Goal: Register for event/course

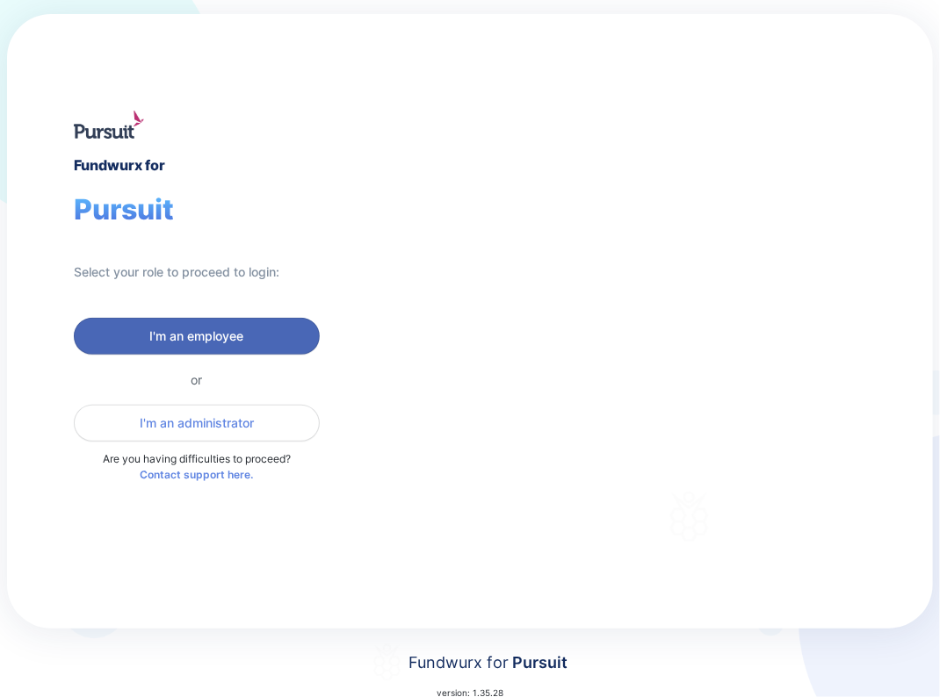
click at [182, 335] on span "I'm an employee" at bounding box center [197, 337] width 94 height 18
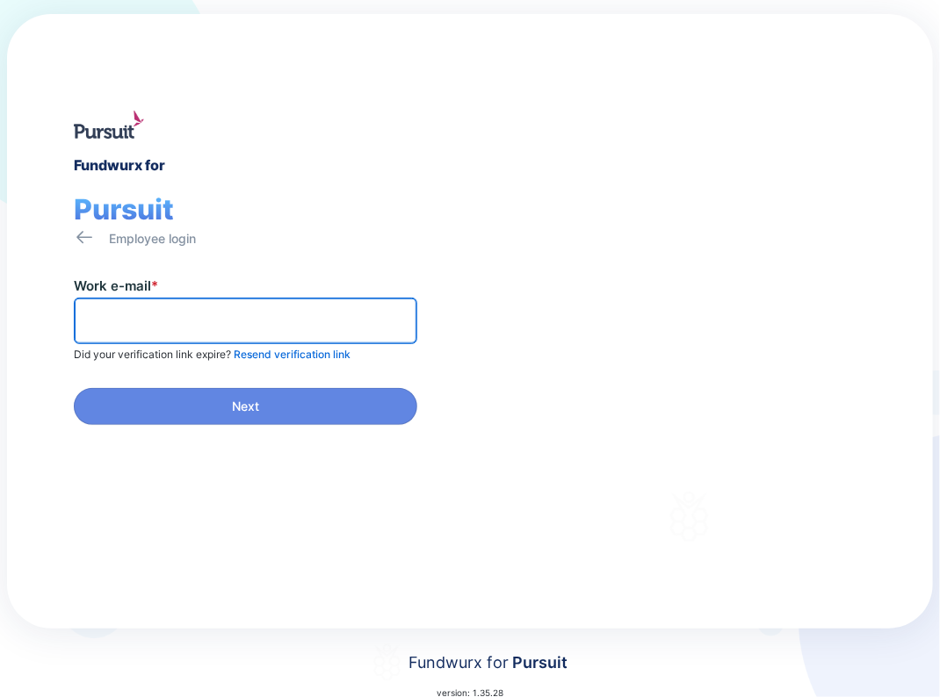
click at [204, 321] on input "text" at bounding box center [246, 320] width 328 height 27
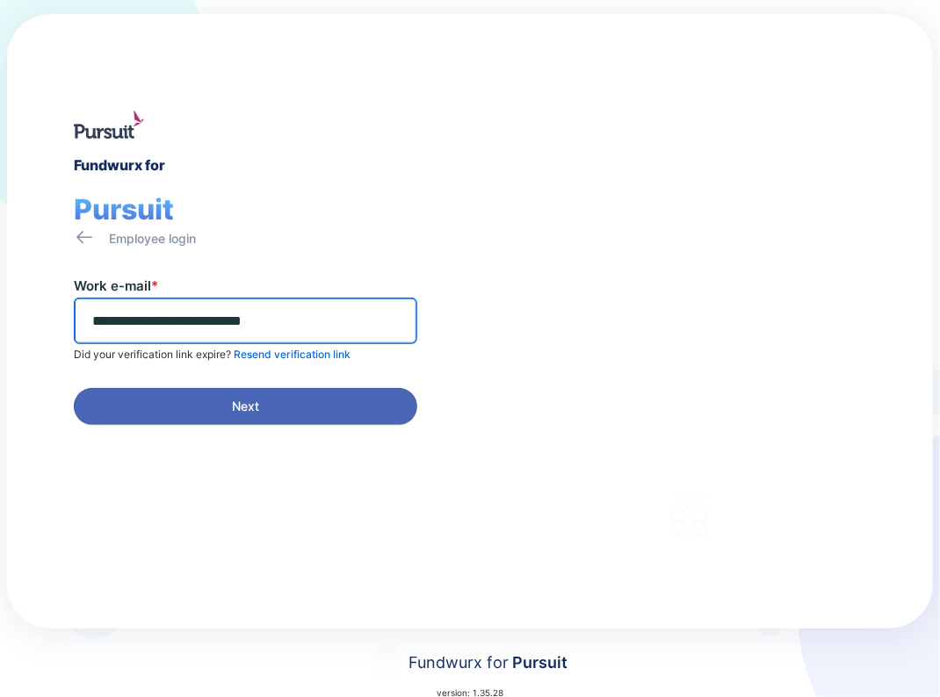
type input "**********"
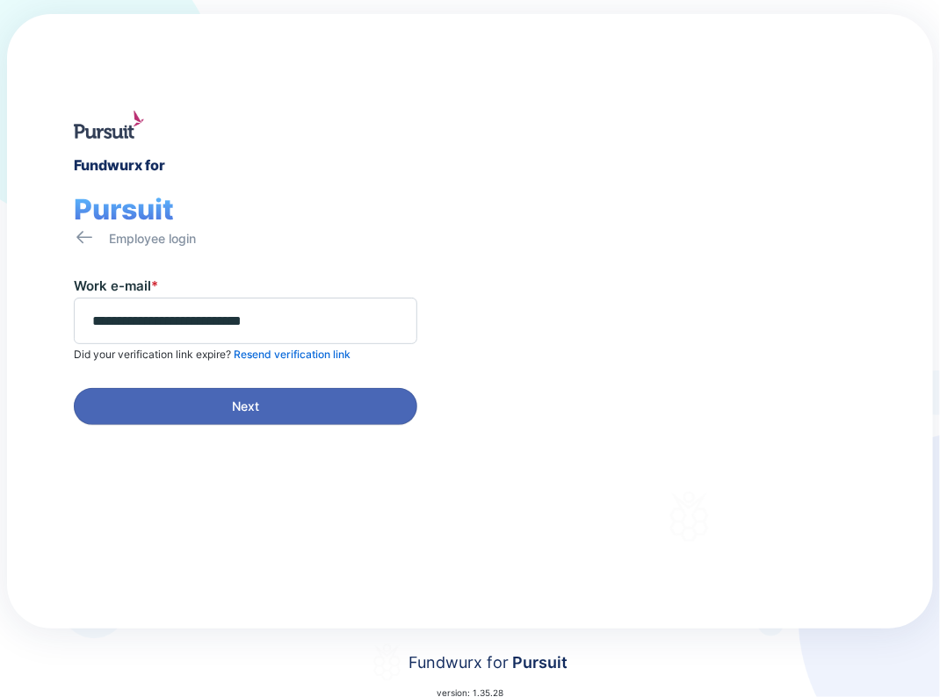
click at [219, 398] on span "Next" at bounding box center [245, 407] width 321 height 18
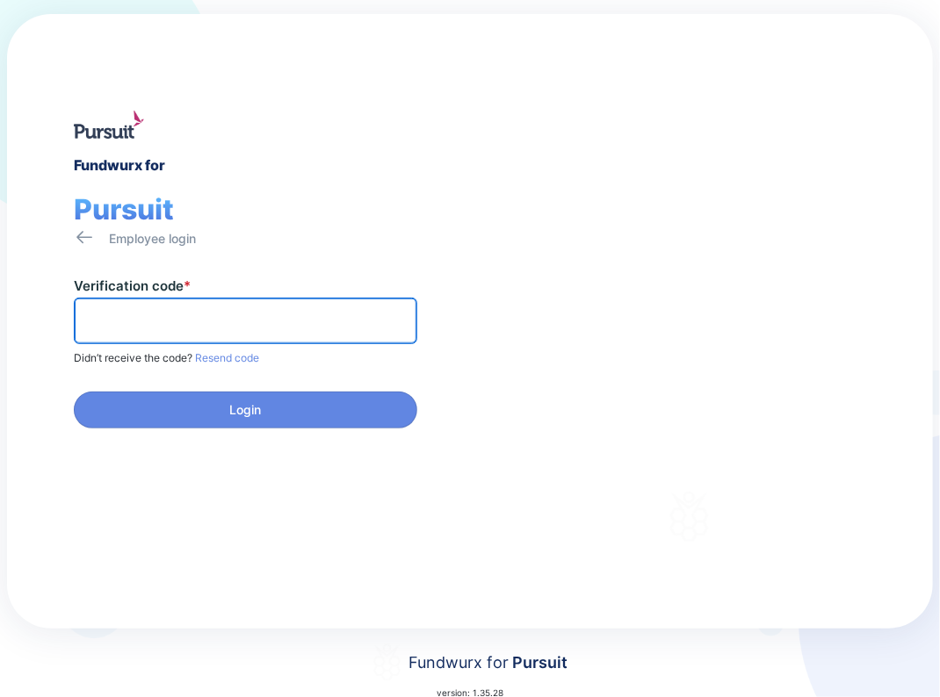
click at [240, 323] on input "text" at bounding box center [246, 320] width 328 height 27
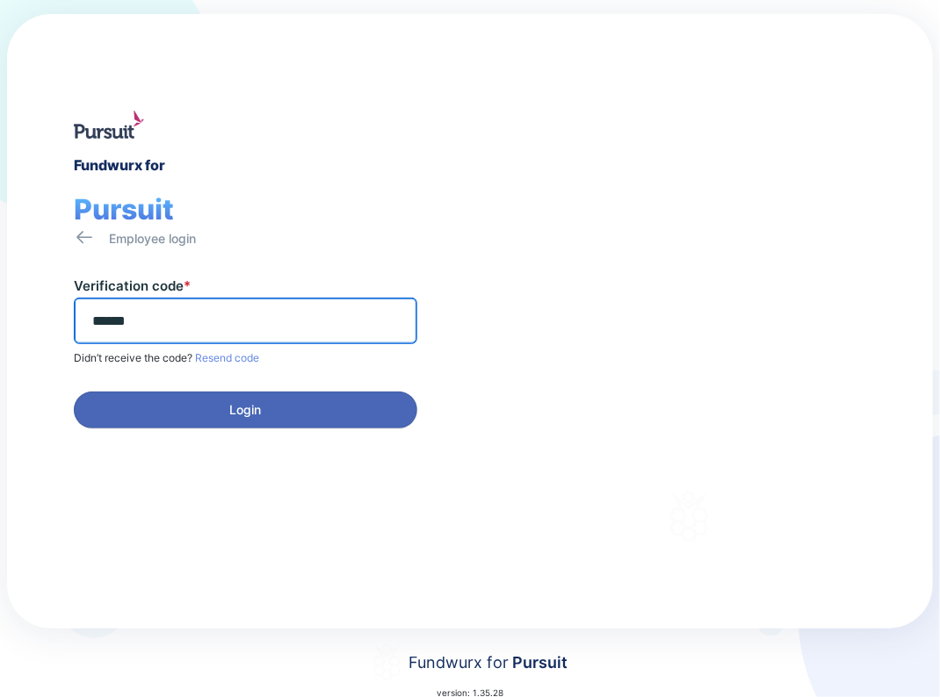
type input "******"
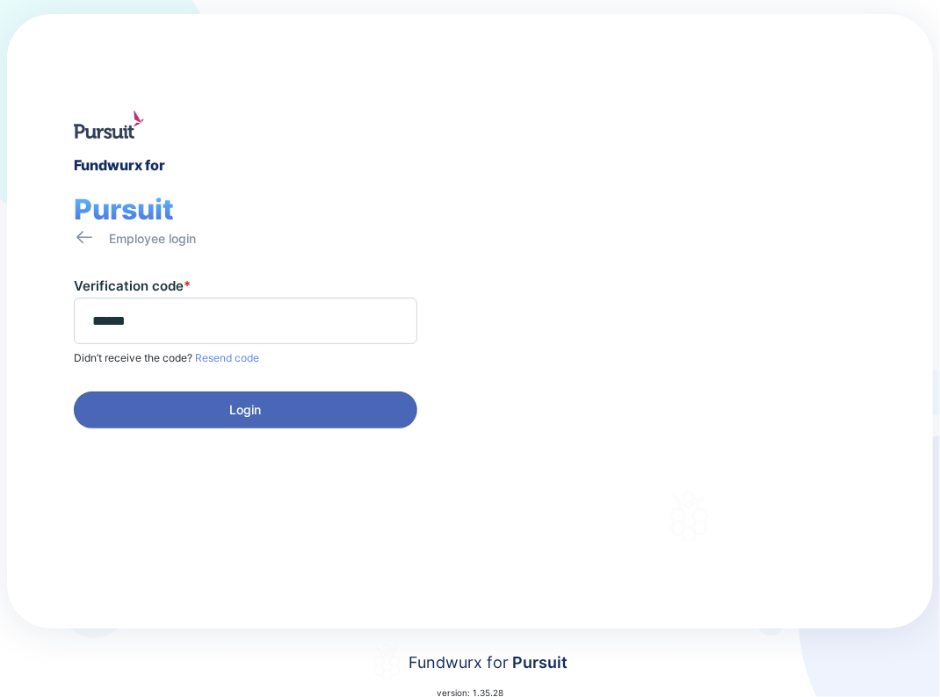
click at [238, 409] on span "Login" at bounding box center [246, 410] width 32 height 18
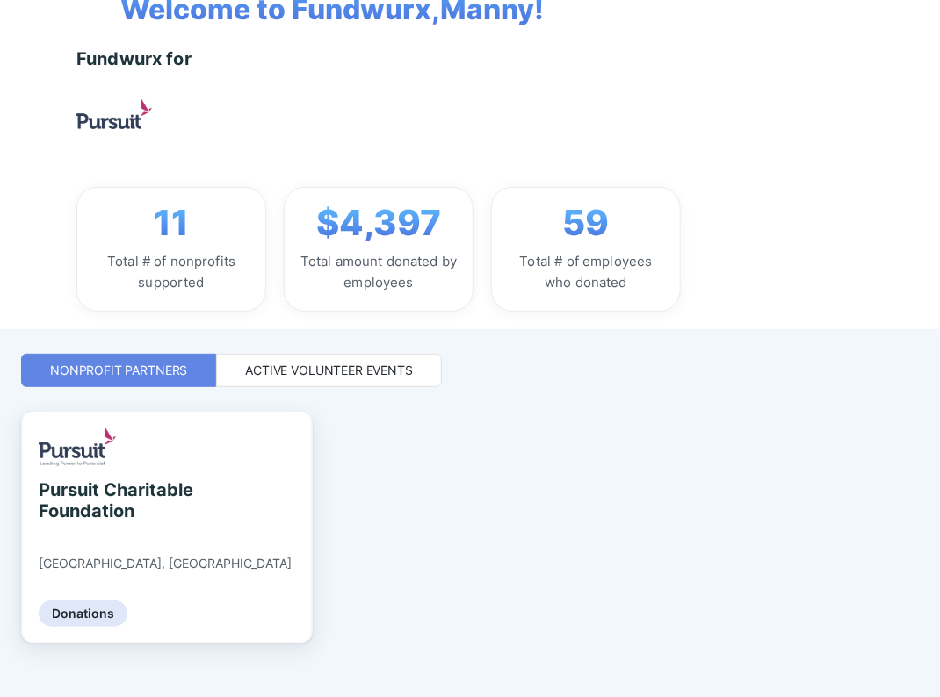
scroll to position [141, 0]
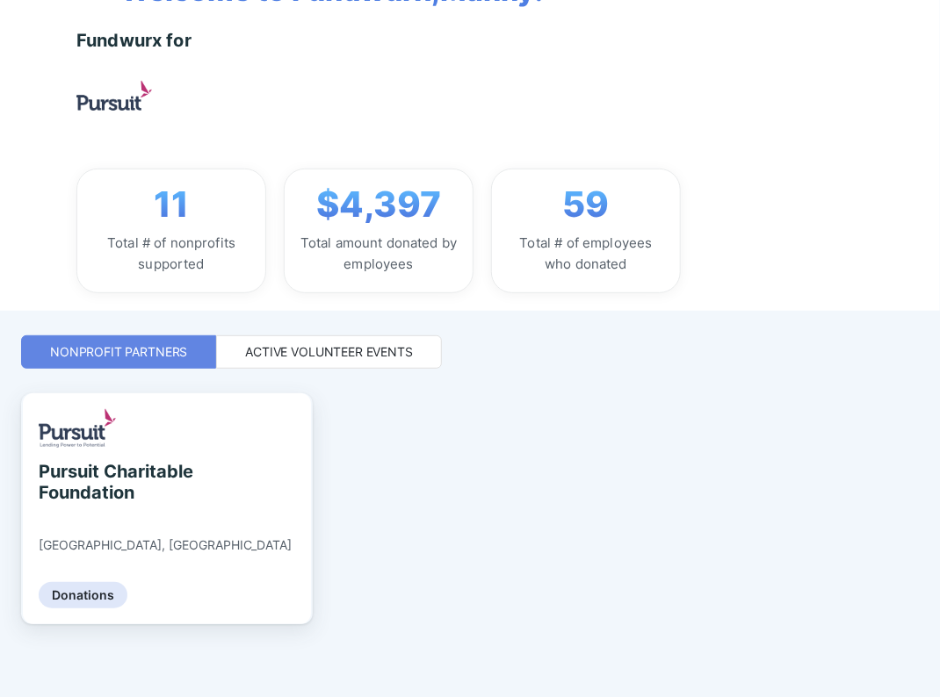
click at [325, 348] on div "Active Volunteer Events" at bounding box center [329, 352] width 168 height 18
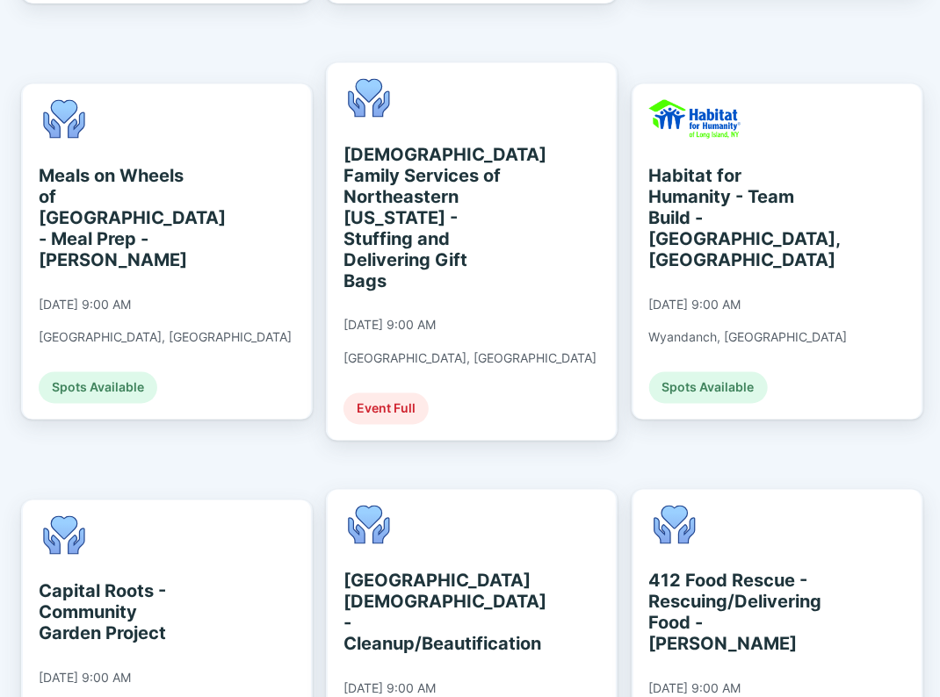
scroll to position [450, 0]
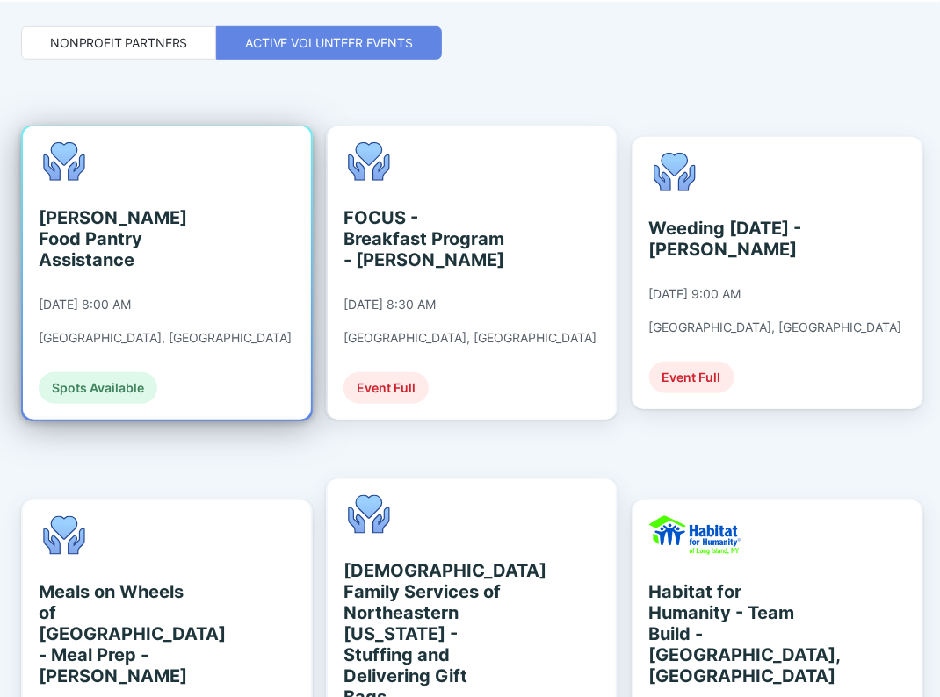
click at [98, 372] on div "Spots Available" at bounding box center [98, 388] width 119 height 32
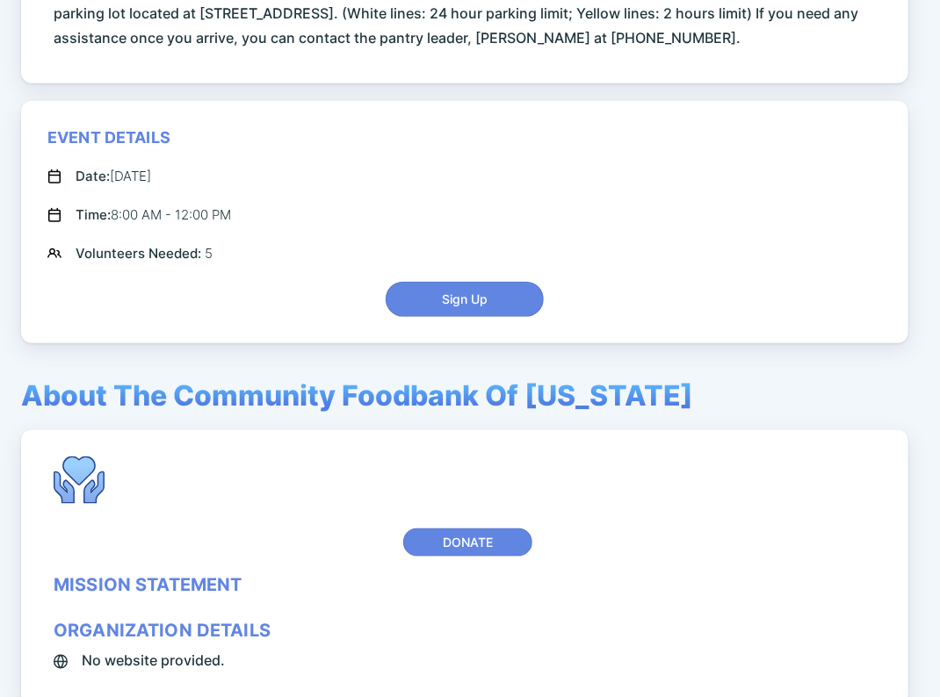
scroll to position [629, 0]
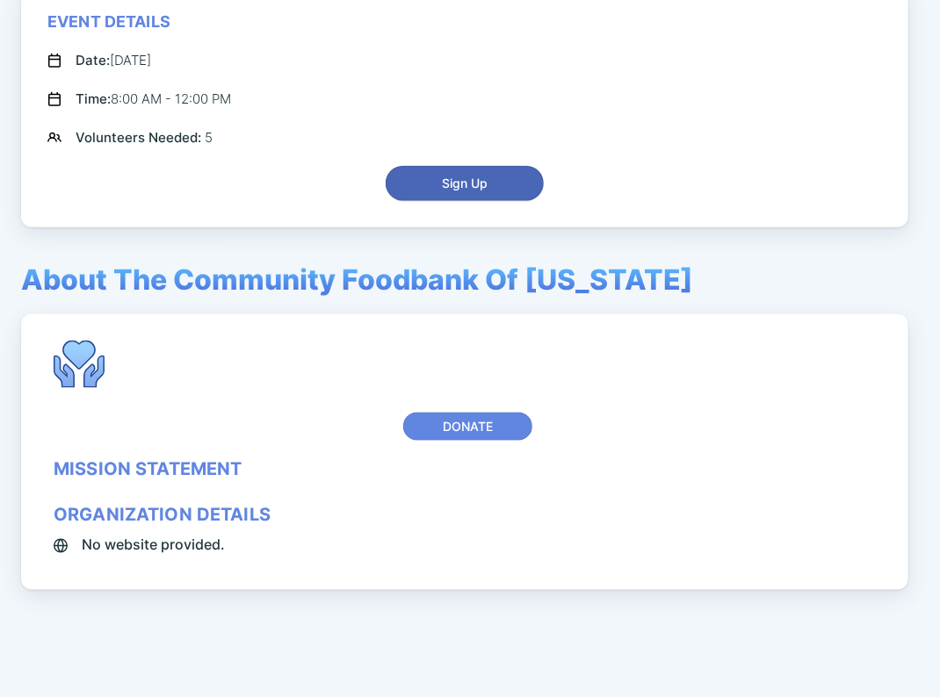
click at [443, 170] on button "Sign Up" at bounding box center [465, 183] width 158 height 35
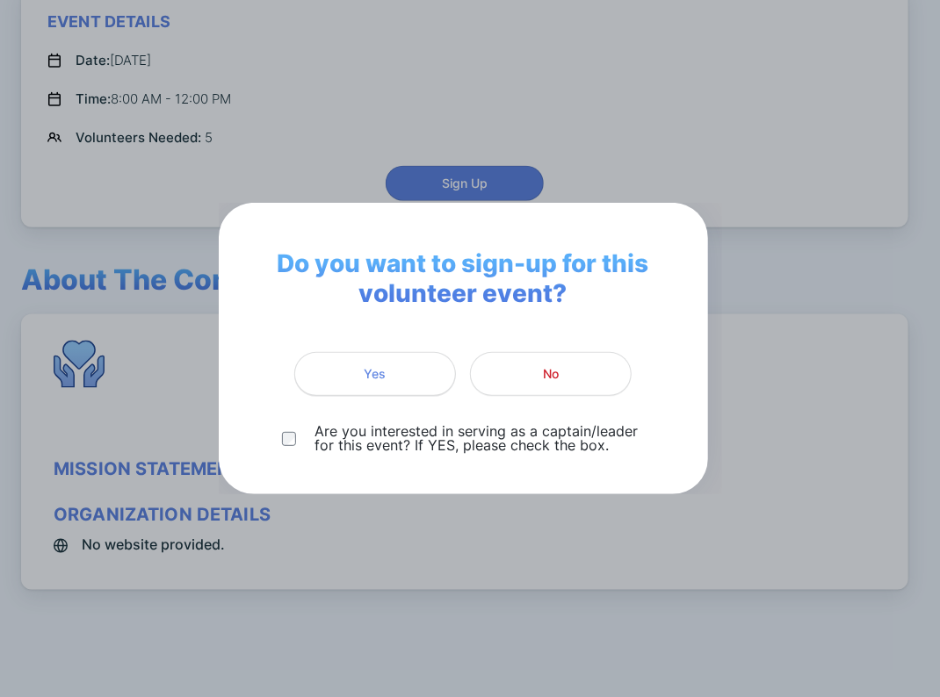
click at [373, 369] on span "Yes" at bounding box center [375, 374] width 22 height 18
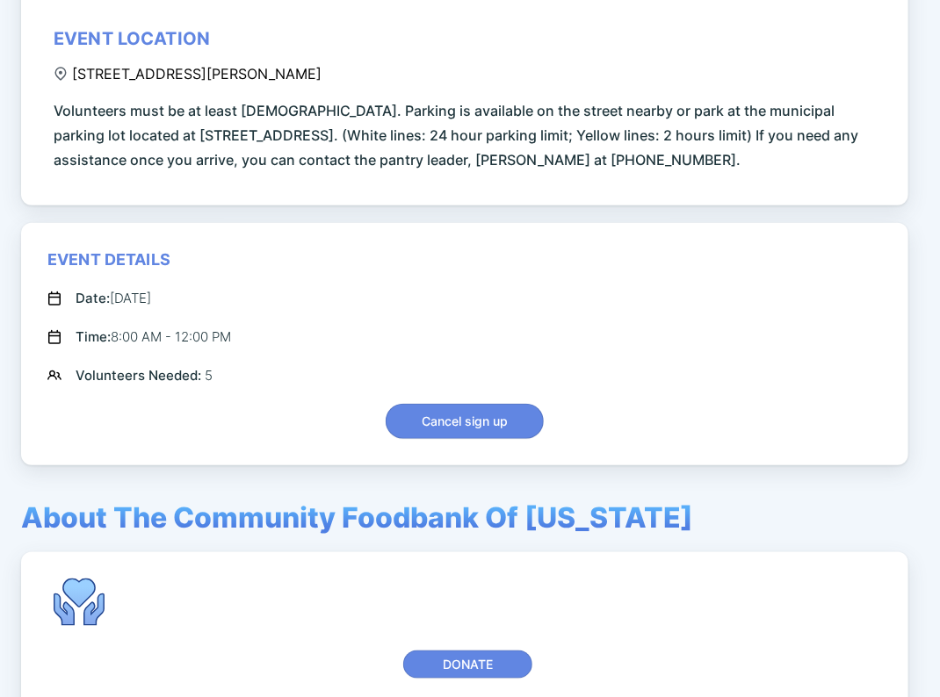
scroll to position [14, 0]
